Goal: Transaction & Acquisition: Purchase product/service

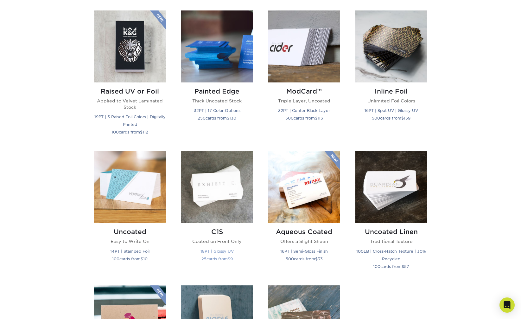
scroll to position [437, 0]
click at [124, 186] on img at bounding box center [130, 186] width 72 height 72
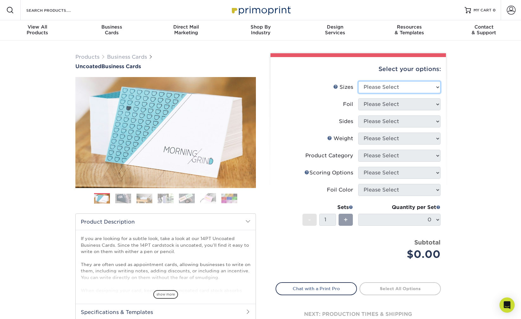
click at [383, 83] on select "Please Select 1.5" x 3.5" - Mini 1.75" x 3.5" - Mini 2" x 3.5" - Standard 2" x …" at bounding box center [399, 87] width 82 height 12
select select "2.00x3.50"
click at [358, 81] on select "Please Select 1.5" x 3.5" - Mini 1.75" x 3.5" - Mini 2" x 3.5" - Standard 2" x …" at bounding box center [399, 87] width 82 height 12
click at [411, 105] on select "Please Select Yes No" at bounding box center [399, 104] width 82 height 12
select select "0"
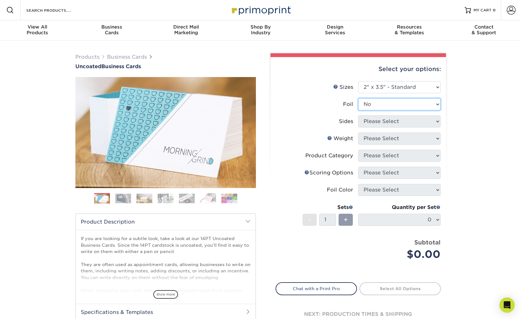
click at [358, 98] on select "Please Select Yes No" at bounding box center [399, 104] width 82 height 12
click at [412, 122] on select "Please Select Print Both Sides Print Front Only" at bounding box center [399, 121] width 82 height 12
select select "32d3c223-f82c-492b-b915-ba065a00862f"
click at [358, 115] on select "Please Select Print Both Sides Print Front Only" at bounding box center [399, 121] width 82 height 12
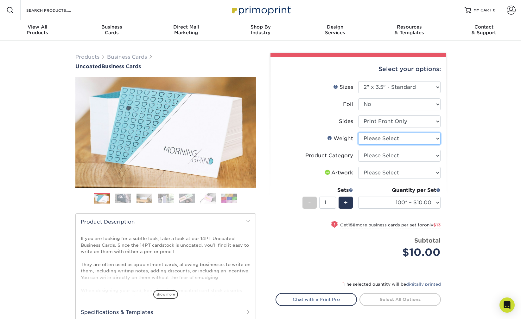
click at [411, 141] on select "Please Select 14PT Uncoated" at bounding box center [399, 138] width 82 height 12
click at [358, 132] on select "Please Select 14PT Uncoated" at bounding box center [399, 138] width 82 height 12
click at [409, 136] on select "Please Select 14PT Uncoated" at bounding box center [399, 138] width 82 height 12
select select "14PT Uncoated"
click at [358, 132] on select "Please Select 14PT Uncoated" at bounding box center [399, 138] width 82 height 12
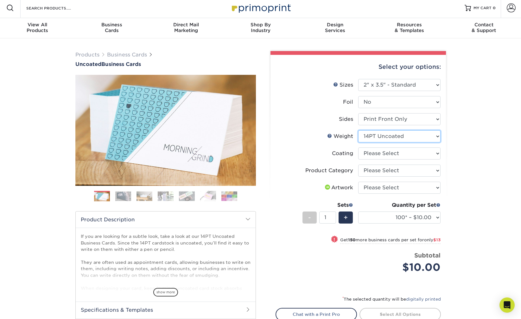
scroll to position [3, 0]
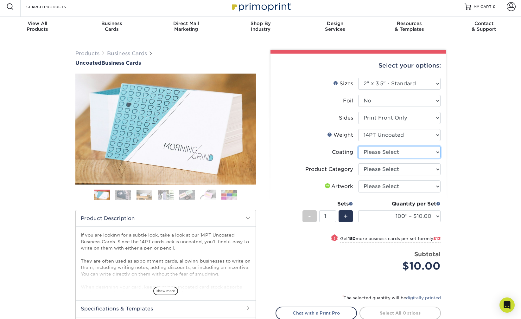
click at [430, 153] on select at bounding box center [399, 152] width 82 height 12
select select "3e7618de-abca-4bda-9f97-8b9129e913d8"
click at [358, 146] on select at bounding box center [399, 152] width 82 height 12
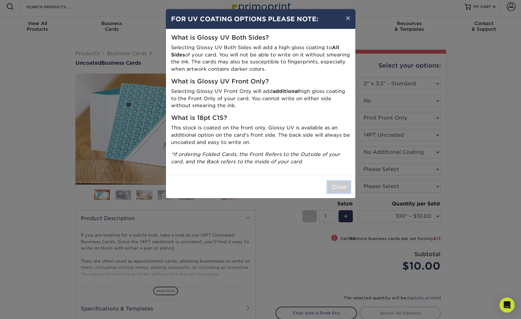
click at [339, 188] on button "Close" at bounding box center [339, 187] width 23 height 12
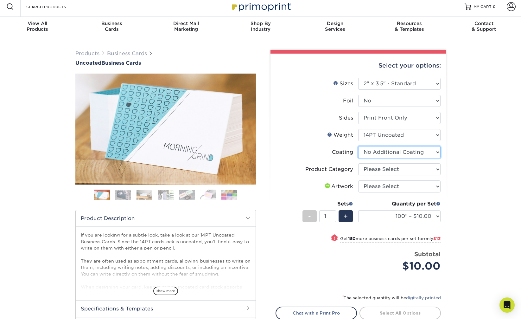
click at [430, 153] on select at bounding box center [399, 152] width 82 height 12
click at [358, 146] on select at bounding box center [399, 152] width 82 height 12
click at [425, 168] on select "Please Select Business Cards" at bounding box center [399, 169] width 82 height 12
select select "3b5148f1-0588-4f88-a218-97bcfdce65c1"
click at [358, 163] on select "Please Select Business Cards" at bounding box center [399, 169] width 82 height 12
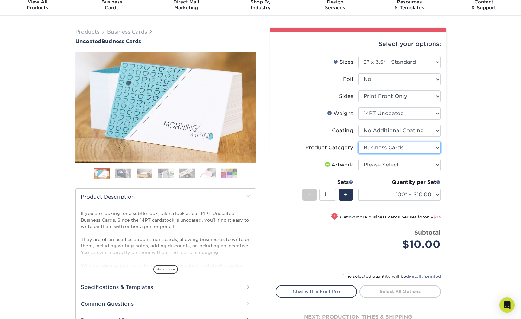
scroll to position [29, 0]
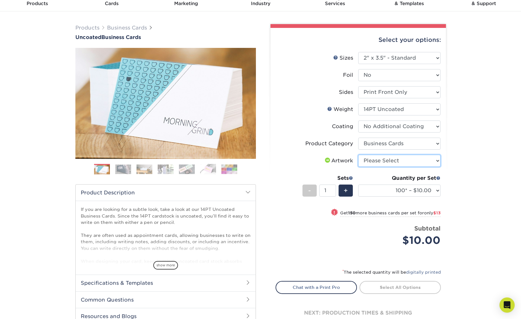
click at [406, 162] on select "Please Select I will upload files I need a design - $100" at bounding box center [399, 161] width 82 height 12
select select "upload"
click at [358, 155] on select "Please Select I will upload files I need a design - $100" at bounding box center [399, 161] width 82 height 12
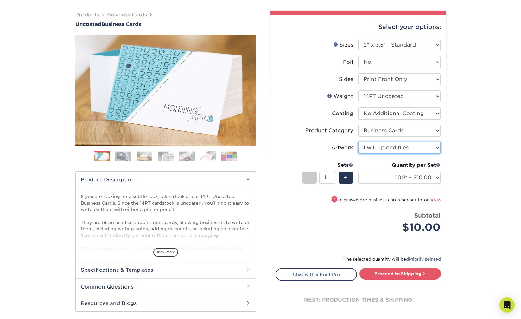
scroll to position [53, 0]
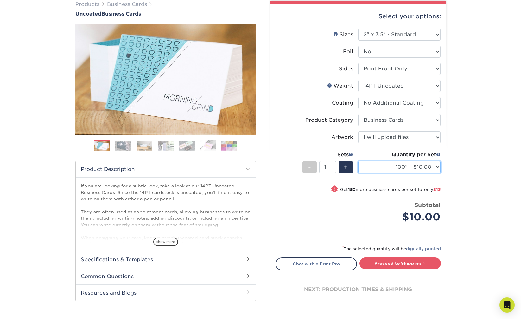
click at [422, 165] on select "100* – $10.00 250* – $23.00 500 – $46.00 1000 – $57.00 2500 – $122.00 5000 – $1…" at bounding box center [399, 167] width 82 height 12
click at [358, 161] on select "100* – $10.00 250* – $23.00 500 – $46.00 1000 – $57.00 2500 – $122.00 5000 – $1…" at bounding box center [399, 167] width 82 height 12
click at [477, 166] on div "Products Business Cards Uncoated Business Cards Previous Next 100" at bounding box center [260, 159] width 521 height 343
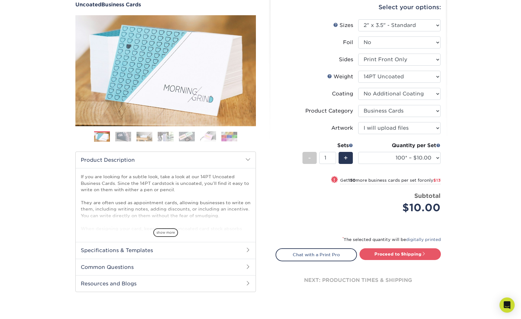
scroll to position [63, 0]
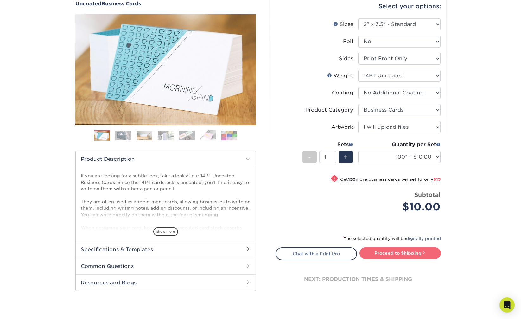
click at [405, 251] on link "Proceed to Shipping" at bounding box center [400, 252] width 81 height 11
type input "Set 1"
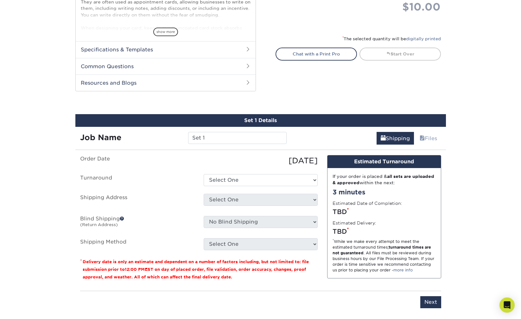
scroll to position [327, 0]
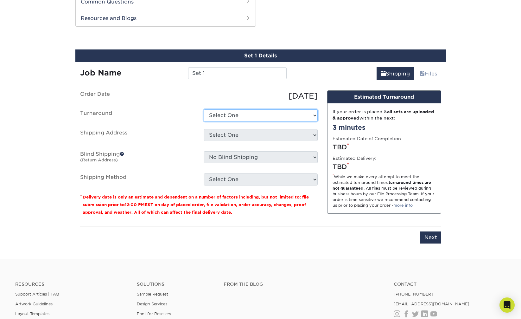
click at [265, 113] on select "Select One 2-4 Business Days 2 Day Next Business Day" at bounding box center [261, 115] width 114 height 12
select select "df7ca6c2-4ae5-4ded-8d36-461942a5a858"
click at [204, 109] on select "Select One 2-4 Business Days 2 Day Next Business Day" at bounding box center [261, 115] width 114 height 12
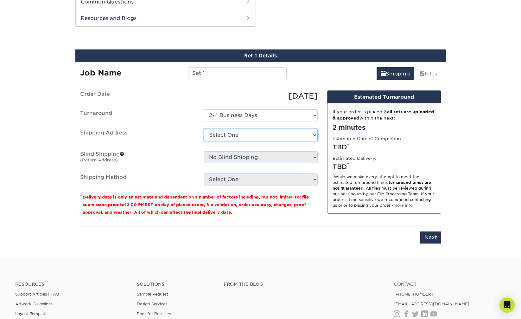
click at [261, 130] on select "Select One + Add New Address - Login" at bounding box center [261, 135] width 114 height 12
select select "newaddress"
click at [204, 129] on select "Select One + Add New Address - Login" at bounding box center [261, 135] width 114 height 12
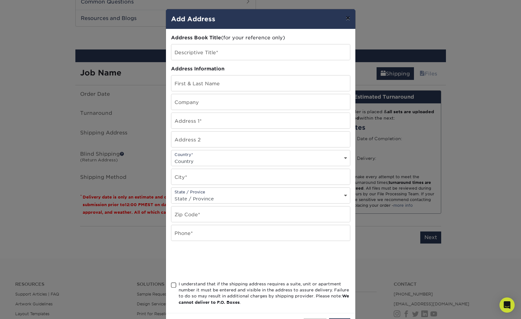
click at [348, 19] on button "×" at bounding box center [348, 18] width 15 height 18
